Goal: Communication & Community: Participate in discussion

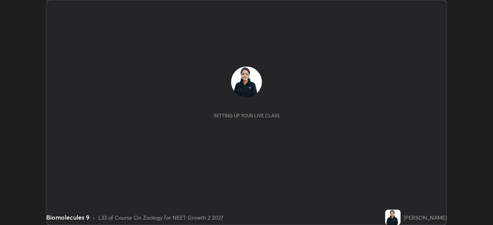
scroll to position [225, 493]
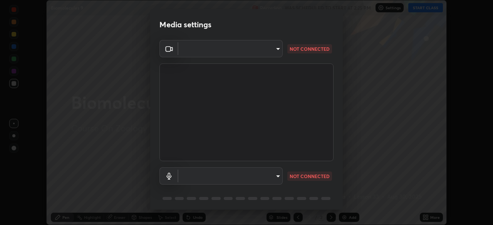
type input "4cdb2335677a50284d4d52bfea2454a8eb2b8fde0954bdd1b922a39853c109bf"
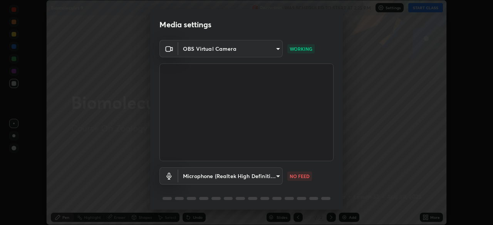
click at [274, 180] on body "Erase all Biomolecules 9 Recording WAS SCHEDULED TO START AT 2:25 PM Settings S…" at bounding box center [246, 112] width 493 height 225
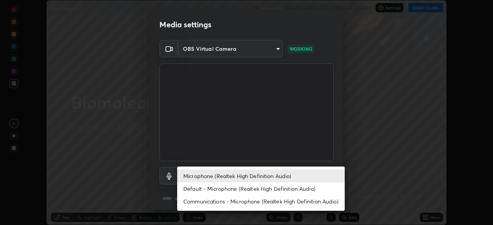
click at [272, 186] on li "Default - Microphone (Realtek High Definition Audio)" at bounding box center [261, 189] width 168 height 13
type input "default"
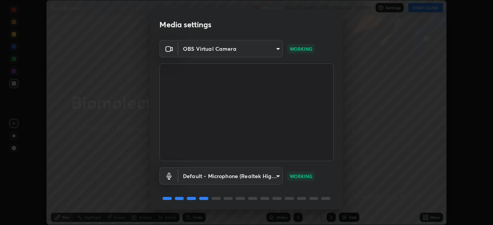
scroll to position [27, 0]
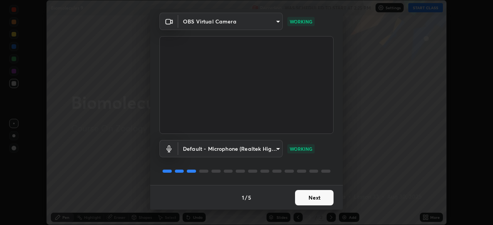
click at [319, 195] on button "Next" at bounding box center [314, 197] width 39 height 15
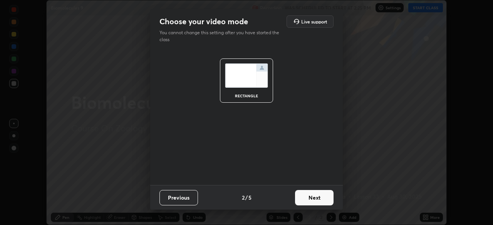
click at [319, 199] on button "Next" at bounding box center [314, 197] width 39 height 15
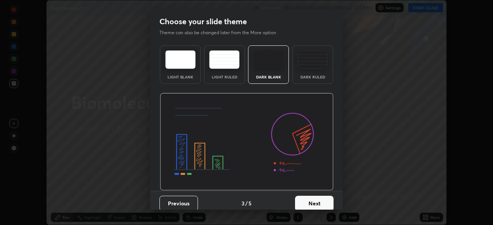
click at [319, 200] on button "Next" at bounding box center [314, 203] width 39 height 15
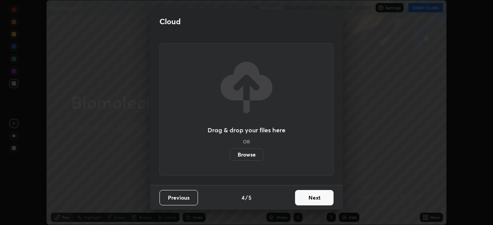
click at [318, 202] on button "Next" at bounding box center [314, 197] width 39 height 15
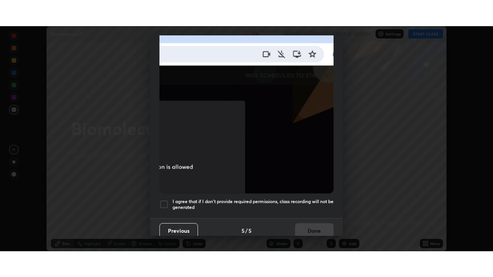
scroll to position [185, 0]
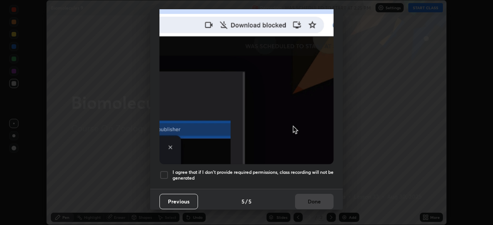
click at [321, 170] on h5 "I agree that if I don't provide required permissions, class recording will not …" at bounding box center [253, 176] width 161 height 12
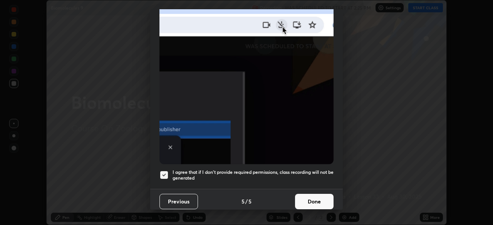
click at [316, 201] on button "Done" at bounding box center [314, 201] width 39 height 15
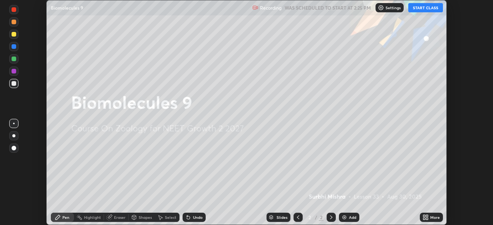
click at [427, 6] on button "START CLASS" at bounding box center [425, 7] width 35 height 9
click at [427, 219] on icon at bounding box center [427, 219] width 2 height 2
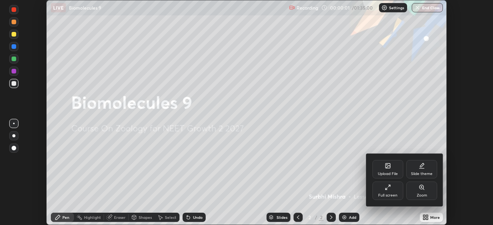
click at [390, 196] on div "Full screen" at bounding box center [387, 196] width 19 height 4
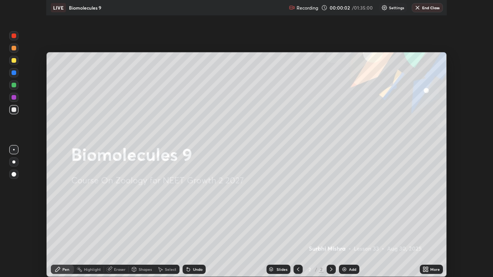
scroll to position [277, 493]
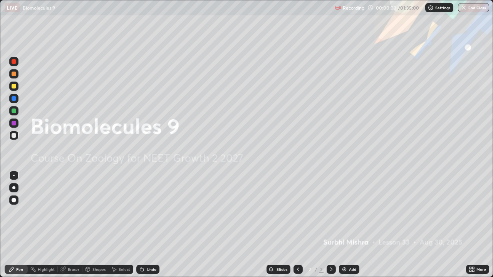
click at [353, 225] on div "Add" at bounding box center [352, 270] width 7 height 4
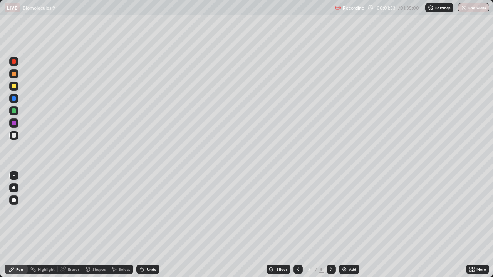
click at [14, 73] on div at bounding box center [14, 74] width 5 height 5
click at [15, 136] on div at bounding box center [14, 135] width 5 height 5
click at [145, 225] on div "Undo" at bounding box center [147, 269] width 23 height 9
click at [114, 225] on icon at bounding box center [115, 270] width 4 height 5
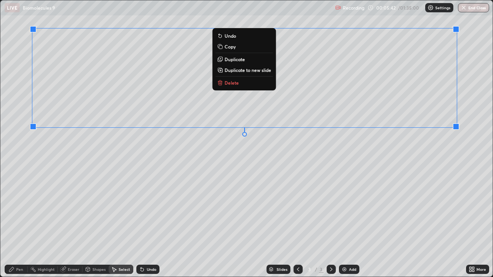
click at [19, 225] on div "Pen" at bounding box center [19, 270] width 7 height 4
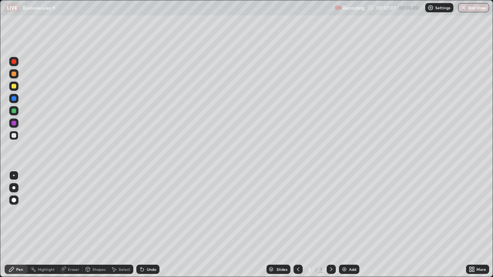
click at [15, 124] on div at bounding box center [14, 123] width 5 height 5
click at [142, 225] on icon at bounding box center [142, 270] width 3 height 3
click at [15, 137] on div at bounding box center [14, 135] width 5 height 5
click at [14, 121] on div at bounding box center [14, 123] width 5 height 5
click at [143, 225] on icon at bounding box center [142, 270] width 6 height 6
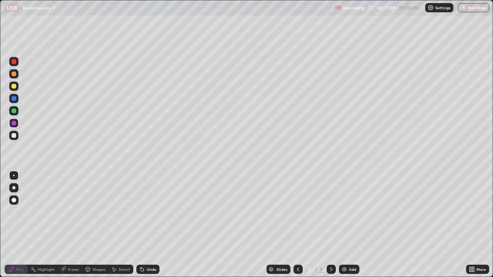
click at [355, 225] on div "Add" at bounding box center [349, 269] width 20 height 9
click at [95, 225] on div "Shapes" at bounding box center [98, 270] width 13 height 4
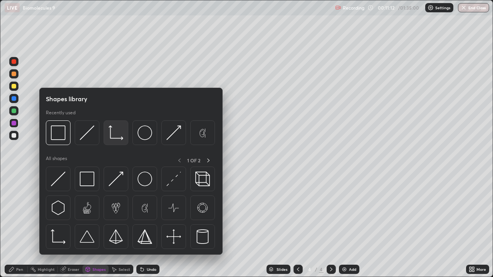
click at [113, 143] on div at bounding box center [116, 133] width 25 height 25
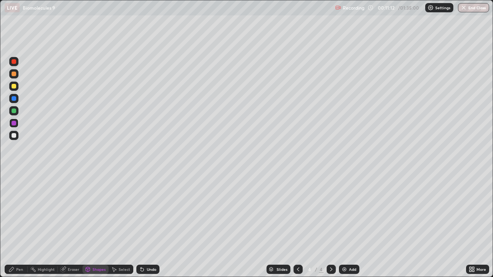
click at [14, 138] on div at bounding box center [13, 135] width 9 height 9
click at [20, 225] on div "Pen" at bounding box center [19, 270] width 7 height 4
click at [88, 225] on icon at bounding box center [88, 270] width 0 height 3
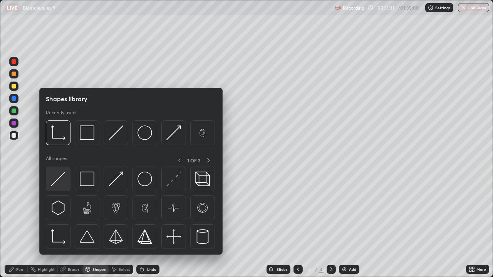
click at [60, 191] on div at bounding box center [58, 179] width 25 height 25
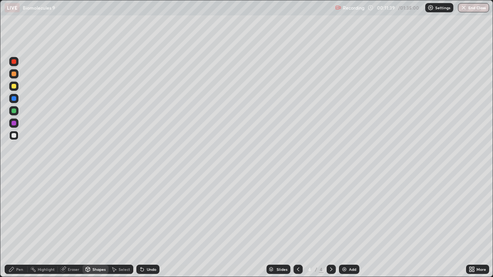
click at [22, 225] on div "Pen" at bounding box center [19, 270] width 7 height 4
click at [150, 225] on div "Undo" at bounding box center [152, 270] width 10 height 4
click at [15, 62] on div at bounding box center [14, 61] width 5 height 5
click at [88, 225] on icon at bounding box center [88, 270] width 0 height 3
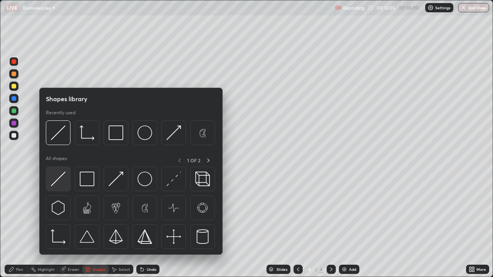
click at [64, 190] on div at bounding box center [58, 179] width 25 height 25
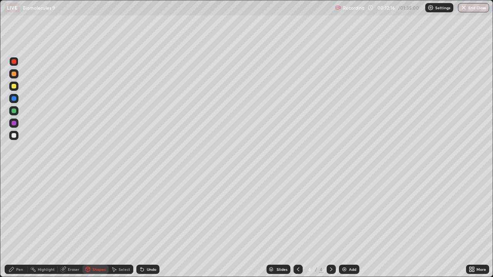
click at [19, 225] on div "Pen" at bounding box center [19, 270] width 7 height 4
click at [17, 138] on div at bounding box center [13, 135] width 9 height 9
click at [15, 111] on div at bounding box center [14, 111] width 5 height 5
click at [89, 225] on icon at bounding box center [88, 269] width 4 height 5
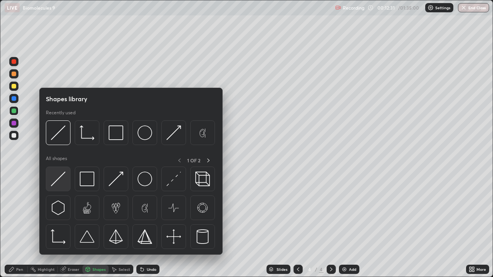
click at [66, 189] on div at bounding box center [58, 179] width 25 height 25
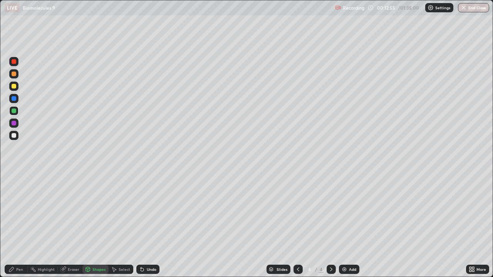
click at [16, 225] on div "Pen" at bounding box center [16, 269] width 23 height 9
click at [141, 225] on icon at bounding box center [142, 270] width 3 height 3
click at [151, 225] on div "Undo" at bounding box center [152, 270] width 10 height 4
click at [144, 225] on div "Undo" at bounding box center [147, 269] width 23 height 9
click at [89, 225] on icon at bounding box center [88, 269] width 4 height 5
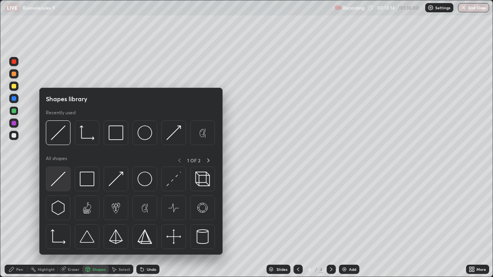
click at [64, 189] on div at bounding box center [58, 179] width 25 height 25
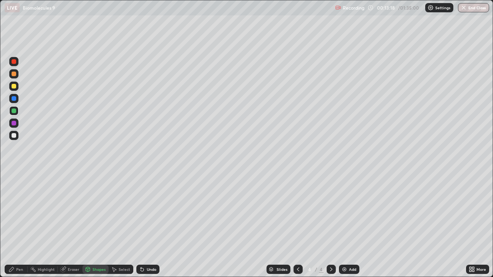
click at [141, 225] on icon at bounding box center [142, 270] width 3 height 3
click at [18, 225] on div "Pen" at bounding box center [19, 270] width 7 height 4
click at [15, 137] on div at bounding box center [14, 135] width 5 height 5
click at [15, 114] on div at bounding box center [13, 110] width 9 height 9
click at [16, 136] on div at bounding box center [14, 135] width 5 height 5
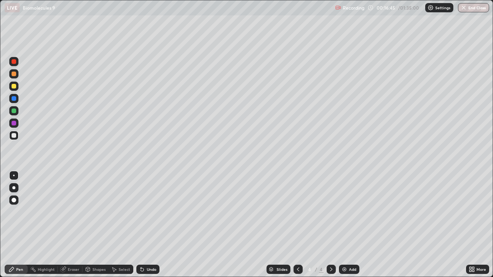
click at [351, 225] on div "Add" at bounding box center [352, 270] width 7 height 4
click at [297, 225] on icon at bounding box center [298, 270] width 6 height 6
click at [294, 225] on div at bounding box center [298, 269] width 9 height 9
click at [331, 225] on icon at bounding box center [331, 270] width 6 height 6
click at [329, 225] on icon at bounding box center [331, 270] width 6 height 6
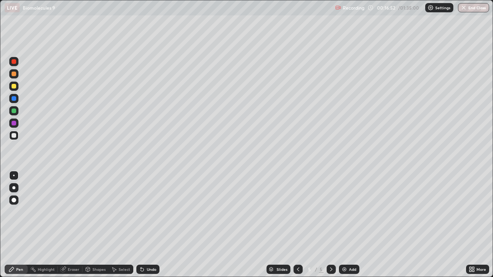
click at [13, 74] on div at bounding box center [14, 74] width 5 height 5
click at [71, 225] on div "Eraser" at bounding box center [74, 270] width 12 height 4
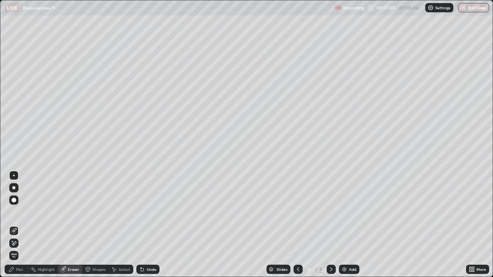
click at [19, 225] on div "Pen" at bounding box center [19, 270] width 7 height 4
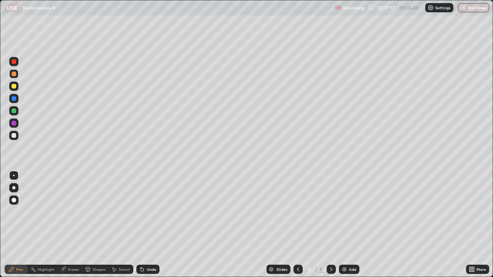
click at [17, 136] on div at bounding box center [13, 135] width 9 height 9
click at [76, 225] on div "Eraser" at bounding box center [74, 270] width 12 height 4
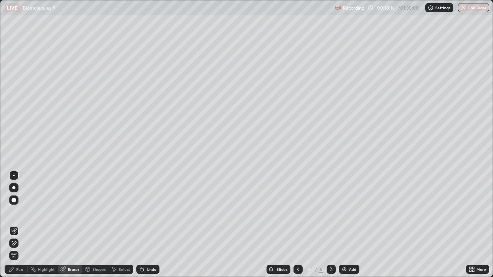
click at [22, 225] on div "Pen" at bounding box center [19, 270] width 7 height 4
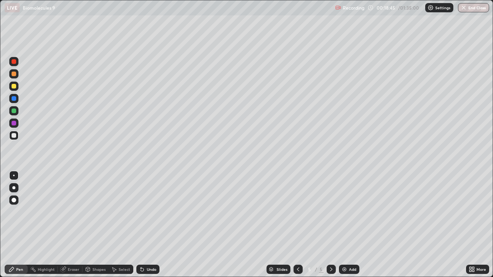
click at [145, 225] on div "Undo" at bounding box center [147, 269] width 23 height 9
click at [111, 225] on icon at bounding box center [114, 270] width 6 height 6
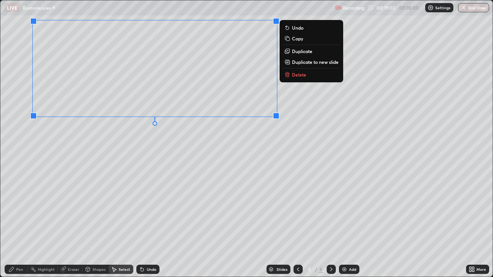
click at [22, 225] on div "Pen" at bounding box center [19, 270] width 7 height 4
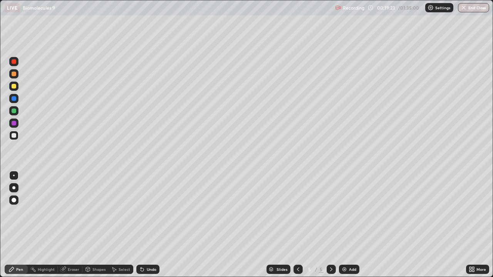
click at [14, 66] on div at bounding box center [13, 61] width 9 height 9
click at [17, 89] on div at bounding box center [13, 86] width 9 height 9
click at [14, 62] on div at bounding box center [14, 61] width 5 height 5
click at [12, 126] on div at bounding box center [13, 123] width 9 height 9
click at [15, 141] on div at bounding box center [13, 135] width 9 height 12
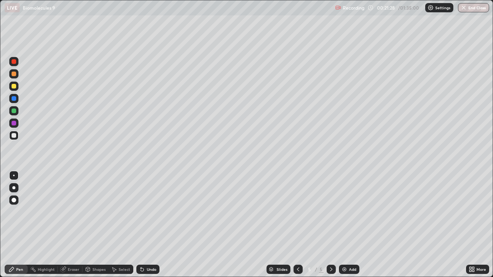
click at [18, 64] on div at bounding box center [13, 61] width 9 height 9
click at [16, 138] on div at bounding box center [13, 135] width 9 height 9
click at [355, 225] on div "Add" at bounding box center [352, 270] width 7 height 4
click at [16, 74] on div at bounding box center [14, 74] width 5 height 5
click at [153, 225] on div "Undo" at bounding box center [152, 270] width 10 height 4
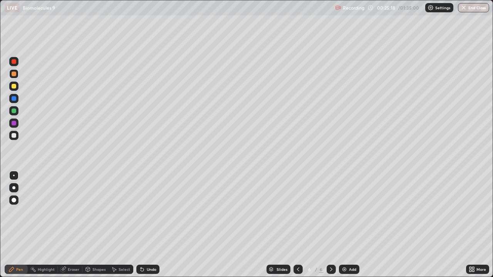
click at [14, 136] on div at bounding box center [14, 135] width 5 height 5
click at [141, 225] on icon at bounding box center [142, 270] width 3 height 3
click at [153, 225] on div "Undo" at bounding box center [152, 270] width 10 height 4
click at [118, 225] on div "Select" at bounding box center [121, 269] width 25 height 9
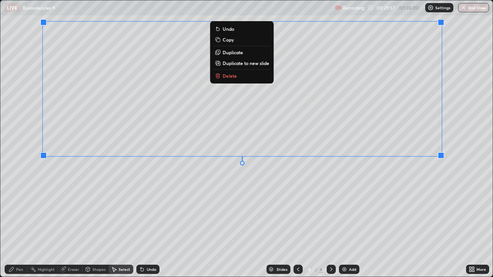
click at [20, 225] on div "Pen" at bounding box center [19, 270] width 7 height 4
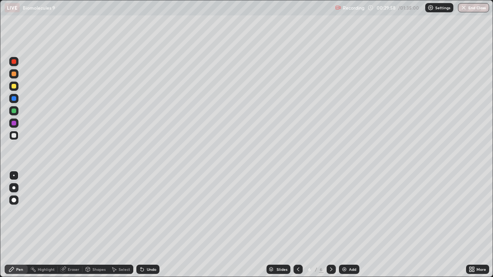
click at [16, 126] on div at bounding box center [13, 123] width 9 height 9
click at [15, 136] on div at bounding box center [14, 135] width 5 height 5
click at [88, 225] on icon at bounding box center [88, 269] width 4 height 5
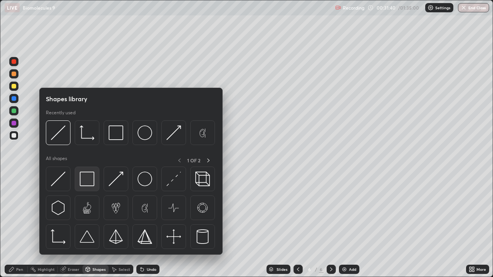
click at [88, 189] on div at bounding box center [87, 179] width 25 height 25
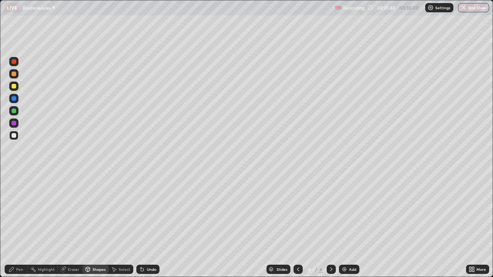
click at [15, 62] on div at bounding box center [14, 61] width 5 height 5
click at [20, 225] on div "Pen" at bounding box center [19, 270] width 7 height 4
click at [76, 225] on div "Eraser" at bounding box center [74, 270] width 12 height 4
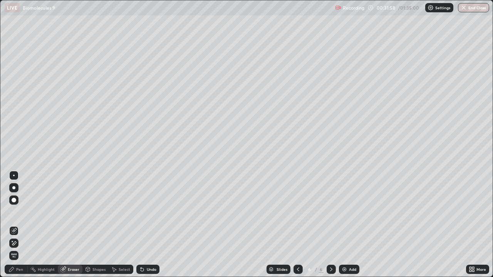
click at [19, 225] on div "Pen" at bounding box center [19, 270] width 7 height 4
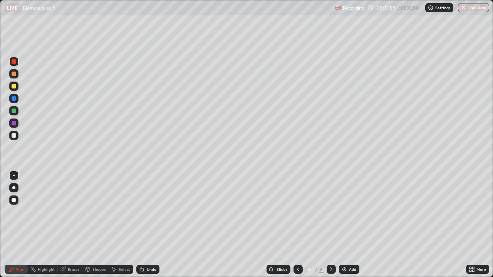
click at [16, 139] on div at bounding box center [13, 135] width 9 height 9
click at [89, 225] on icon at bounding box center [88, 270] width 6 height 6
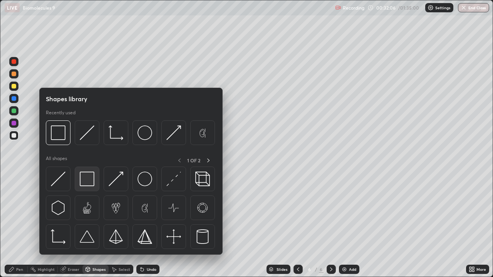
click at [84, 184] on img at bounding box center [87, 179] width 15 height 15
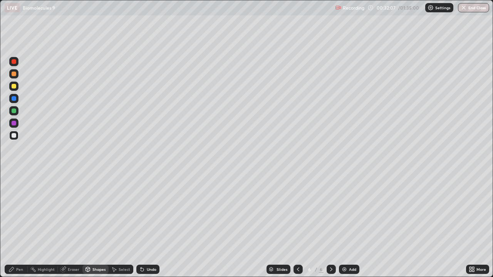
click at [15, 62] on div at bounding box center [14, 61] width 5 height 5
click at [14, 136] on div at bounding box center [14, 135] width 5 height 5
click at [20, 225] on div "Pen" at bounding box center [16, 269] width 23 height 9
click at [151, 225] on div "Undo" at bounding box center [152, 270] width 10 height 4
click at [150, 225] on div "Undo" at bounding box center [152, 270] width 10 height 4
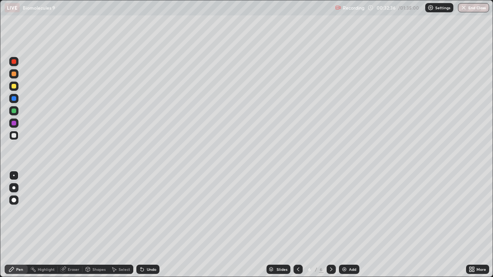
click at [92, 225] on div "Shapes" at bounding box center [95, 269] width 26 height 9
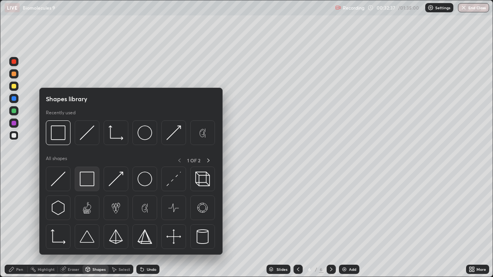
click at [90, 186] on div at bounding box center [87, 179] width 25 height 25
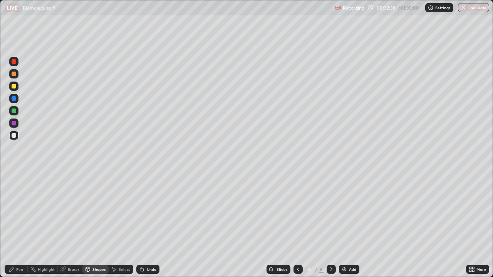
click at [14, 62] on div at bounding box center [14, 61] width 5 height 5
click at [17, 138] on div at bounding box center [13, 135] width 9 height 9
click at [20, 225] on div "Pen" at bounding box center [19, 270] width 7 height 4
click at [141, 225] on icon at bounding box center [142, 270] width 3 height 3
click at [99, 225] on div "Shapes" at bounding box center [98, 270] width 13 height 4
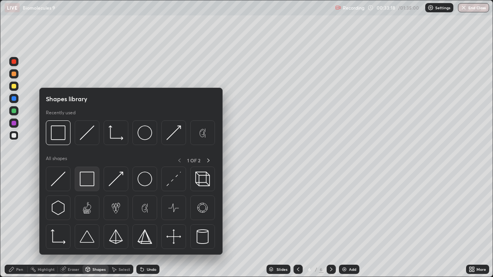
click at [87, 187] on div at bounding box center [87, 179] width 25 height 25
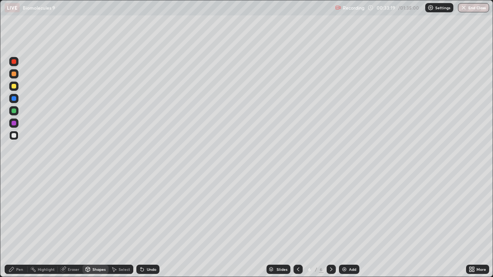
click at [17, 64] on div at bounding box center [13, 61] width 9 height 9
click at [22, 225] on div "Pen" at bounding box center [19, 270] width 7 height 4
click at [355, 225] on div "Add" at bounding box center [352, 270] width 7 height 4
click at [143, 225] on icon at bounding box center [142, 270] width 3 height 3
click at [13, 136] on div at bounding box center [14, 135] width 5 height 5
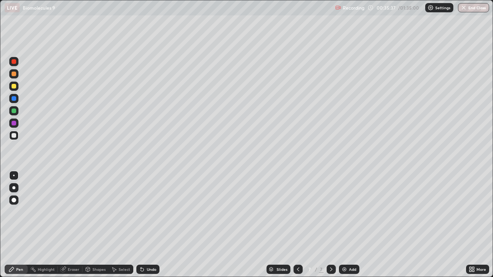
click at [141, 225] on icon at bounding box center [142, 270] width 3 height 3
click at [147, 225] on div "Undo" at bounding box center [152, 270] width 10 height 4
click at [149, 225] on div "Undo" at bounding box center [152, 270] width 10 height 4
click at [122, 225] on div "Select" at bounding box center [125, 270] width 12 height 4
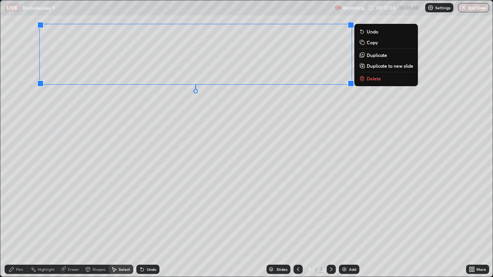
click at [23, 225] on div "Pen" at bounding box center [16, 269] width 23 height 9
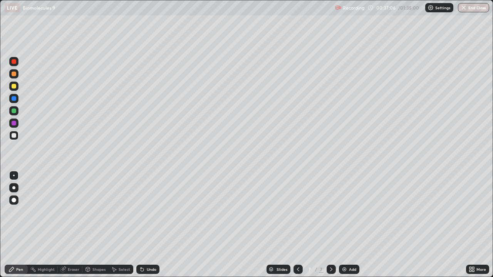
click at [15, 87] on div at bounding box center [14, 86] width 5 height 5
click at [14, 136] on div at bounding box center [14, 135] width 5 height 5
click at [17, 125] on div at bounding box center [13, 123] width 9 height 9
click at [142, 225] on icon at bounding box center [142, 270] width 3 height 3
click at [15, 89] on div at bounding box center [13, 86] width 9 height 9
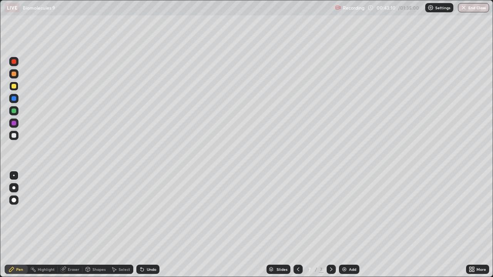
click at [15, 127] on div at bounding box center [13, 123] width 9 height 9
click at [75, 225] on div "Eraser" at bounding box center [74, 270] width 12 height 4
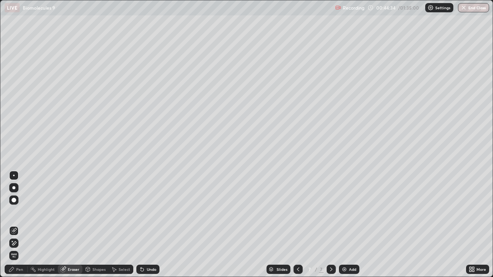
click at [16, 225] on div "Pen" at bounding box center [19, 270] width 7 height 4
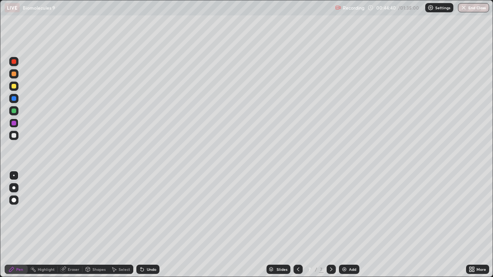
click at [152, 225] on div "Undo" at bounding box center [152, 270] width 10 height 4
click at [17, 136] on div at bounding box center [13, 135] width 9 height 9
click at [350, 225] on div "Add" at bounding box center [352, 270] width 7 height 4
click at [297, 225] on icon at bounding box center [298, 270] width 6 height 6
click at [331, 225] on icon at bounding box center [331, 270] width 6 height 6
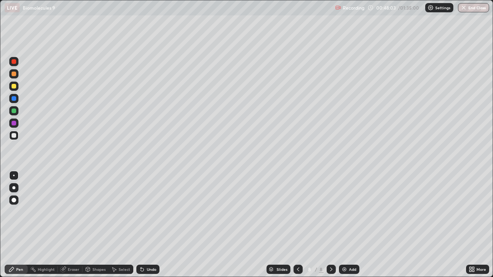
click at [15, 87] on div at bounding box center [14, 86] width 5 height 5
click at [15, 137] on div at bounding box center [14, 135] width 5 height 5
click at [16, 124] on div at bounding box center [14, 123] width 5 height 5
click at [14, 87] on div at bounding box center [14, 86] width 5 height 5
click at [18, 136] on div at bounding box center [13, 135] width 9 height 9
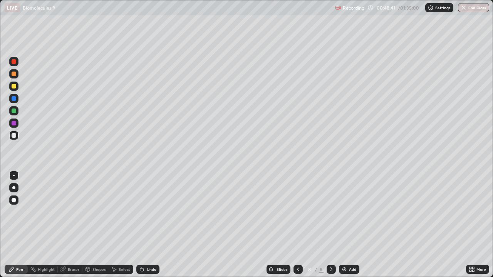
click at [16, 124] on div at bounding box center [14, 123] width 5 height 5
click at [16, 139] on div at bounding box center [13, 135] width 9 height 9
click at [15, 123] on div at bounding box center [14, 123] width 5 height 5
click at [114, 225] on icon at bounding box center [114, 270] width 6 height 6
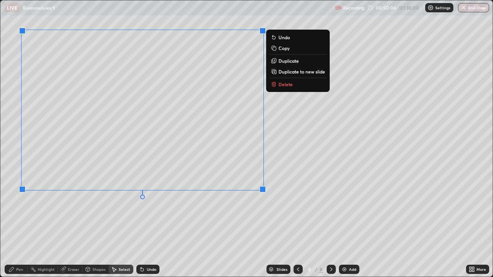
click at [20, 225] on div "Pen" at bounding box center [19, 270] width 7 height 4
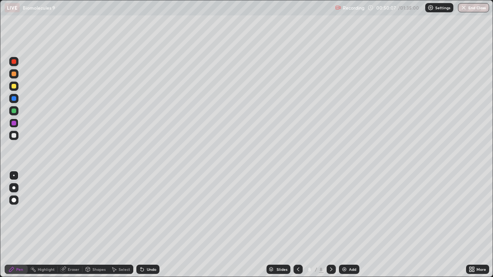
click at [16, 89] on div at bounding box center [13, 86] width 9 height 9
click at [17, 137] on div at bounding box center [13, 135] width 9 height 9
click at [14, 86] on div at bounding box center [14, 86] width 5 height 5
click at [16, 125] on div at bounding box center [13, 123] width 9 height 9
click at [357, 225] on div "Add" at bounding box center [349, 269] width 20 height 9
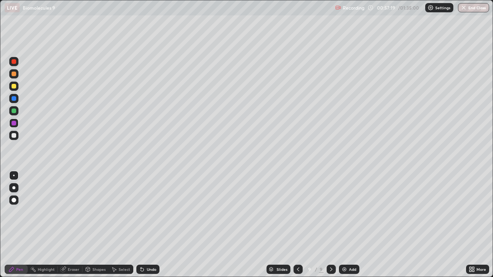
click at [16, 64] on div at bounding box center [13, 61] width 9 height 9
click at [16, 76] on div at bounding box center [13, 73] width 9 height 9
click at [14, 138] on div at bounding box center [14, 135] width 5 height 5
click at [74, 225] on div "Eraser" at bounding box center [74, 270] width 12 height 4
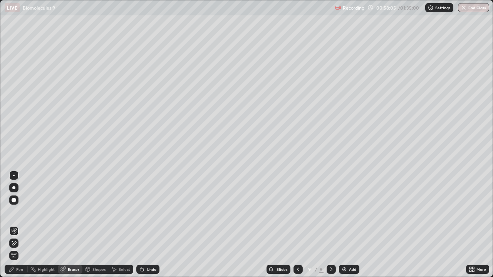
click at [19, 225] on div "Pen" at bounding box center [19, 270] width 7 height 4
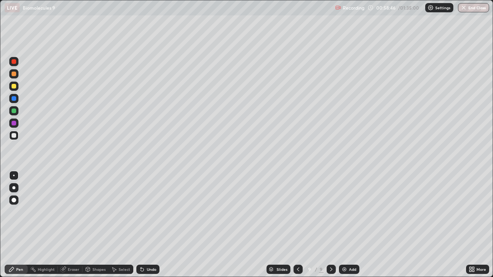
click at [16, 74] on div at bounding box center [14, 74] width 5 height 5
click at [141, 225] on icon at bounding box center [142, 270] width 3 height 3
click at [148, 225] on div "Undo" at bounding box center [152, 270] width 10 height 4
click at [115, 225] on icon at bounding box center [114, 270] width 6 height 6
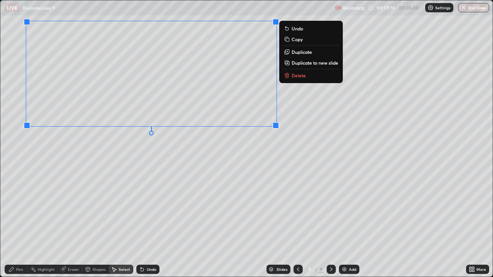
click at [22, 225] on div "Pen" at bounding box center [19, 270] width 7 height 4
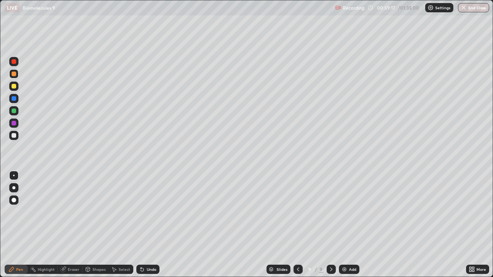
click at [14, 136] on div at bounding box center [14, 135] width 5 height 5
click at [153, 225] on div "Undo" at bounding box center [152, 270] width 10 height 4
click at [155, 225] on div "Undo" at bounding box center [147, 269] width 23 height 9
click at [15, 64] on div at bounding box center [13, 61] width 9 height 9
click at [15, 138] on div at bounding box center [13, 135] width 9 height 9
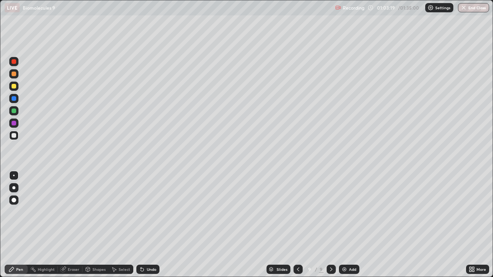
click at [16, 89] on div at bounding box center [13, 86] width 9 height 9
click at [16, 136] on div at bounding box center [13, 135] width 9 height 9
click at [139, 225] on icon at bounding box center [142, 270] width 6 height 6
click at [13, 123] on div at bounding box center [14, 123] width 5 height 5
click at [91, 225] on div "Shapes" at bounding box center [95, 269] width 26 height 9
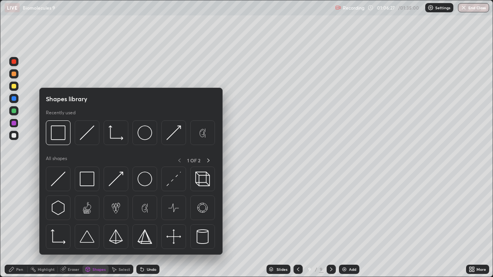
click at [13, 60] on div at bounding box center [14, 61] width 5 height 5
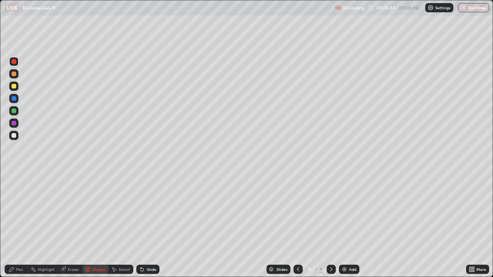
click at [15, 137] on div at bounding box center [14, 135] width 5 height 5
click at [17, 225] on div "Pen" at bounding box center [19, 270] width 7 height 4
click at [348, 225] on div "Add" at bounding box center [349, 269] width 20 height 9
click at [151, 225] on div "Undo" at bounding box center [152, 270] width 10 height 4
